Goal: Find specific page/section: Find specific page/section

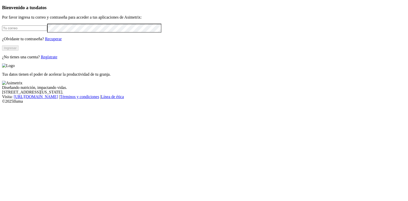
type input "[PERSON_NAME][EMAIL_ADDRESS][PERSON_NAME][DOMAIN_NAME]"
click at [19, 51] on button "Ingresar" at bounding box center [10, 47] width 17 height 5
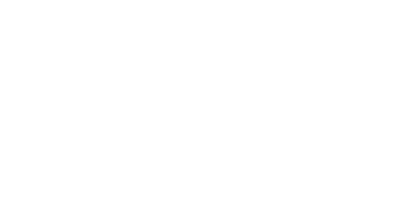
click at [315, 54] on div at bounding box center [206, 100] width 408 height 201
